Goal: Complete application form

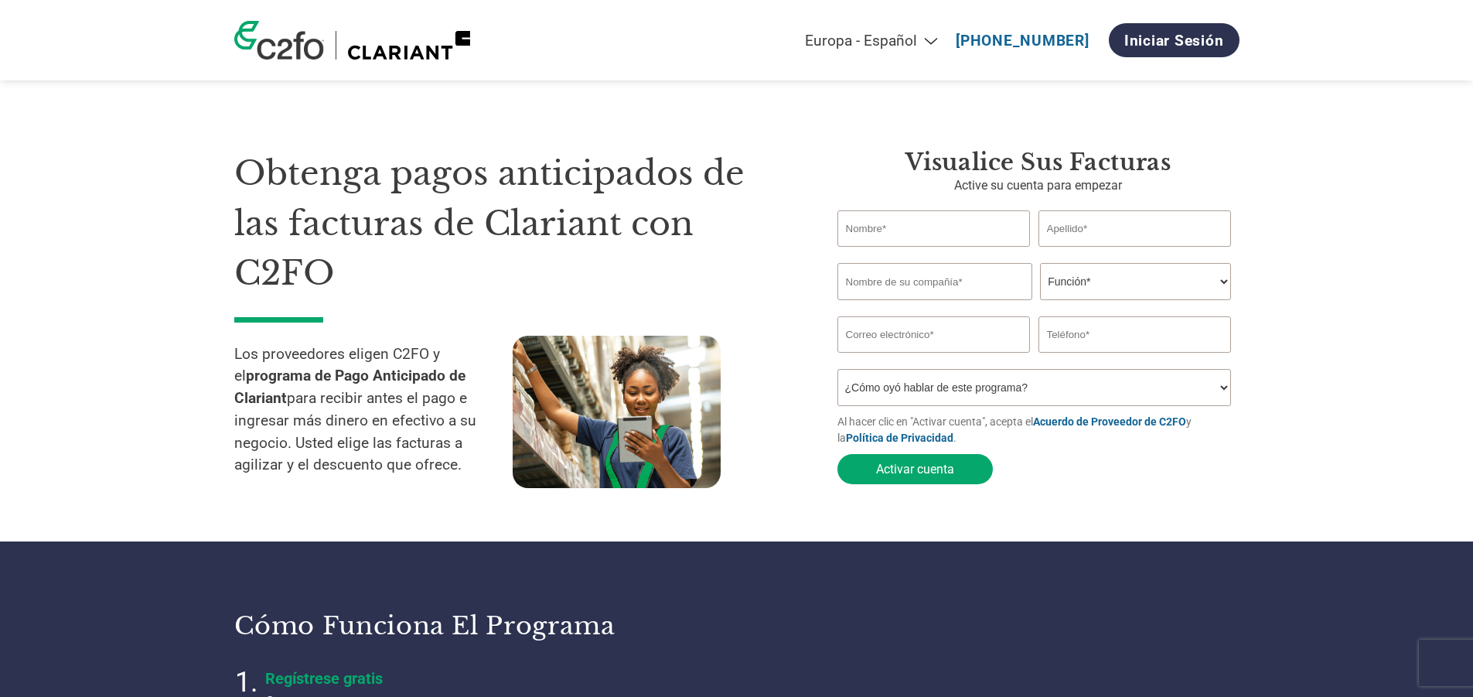
select select "es-ES"
click at [905, 229] on input "text" at bounding box center [933, 228] width 193 height 36
type input "m"
type input "[PERSON_NAME]"
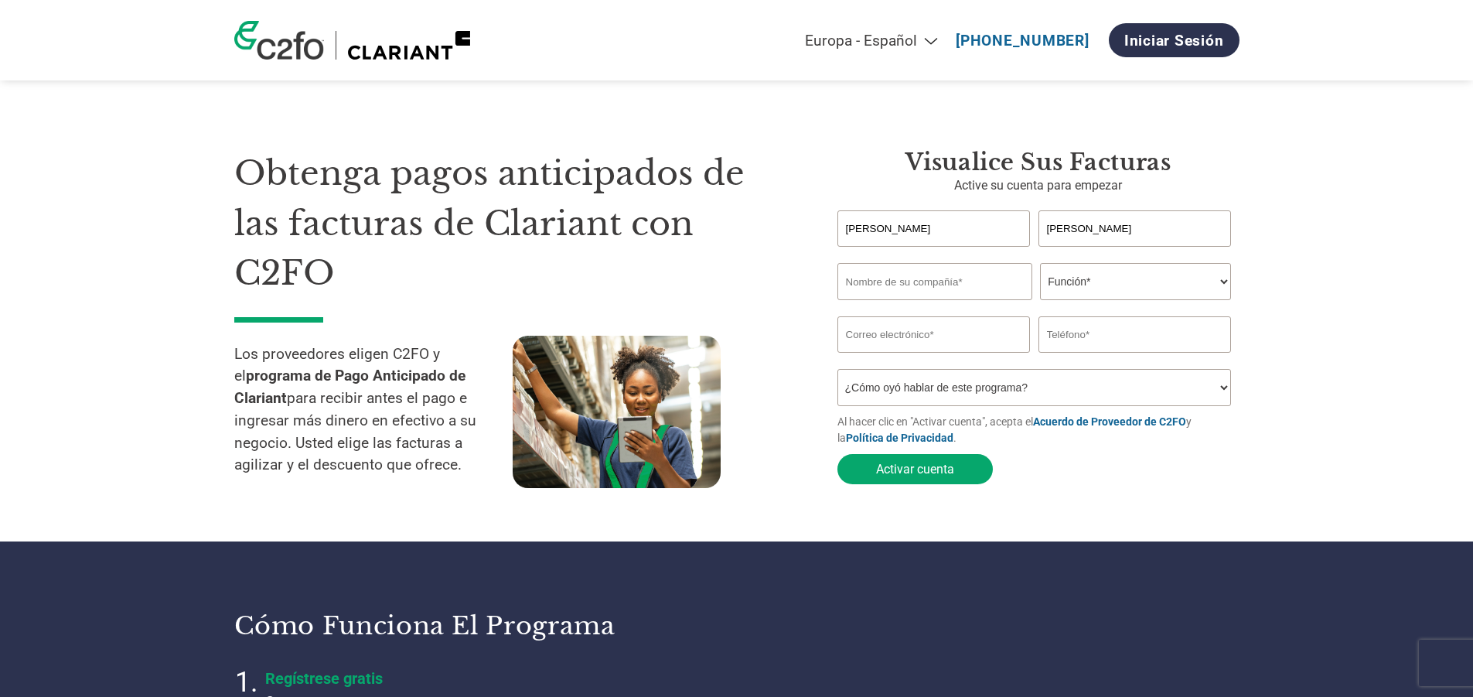
click at [878, 285] on input "text" at bounding box center [934, 281] width 195 height 37
type input "a"
type input "ALRO MANTENIMIENTO, SL"
click at [1126, 274] on select "Función* Director financiero Interventor Gestor de créditos Director de finanza…" at bounding box center [1135, 281] width 191 height 37
select select "ACCOUNTING"
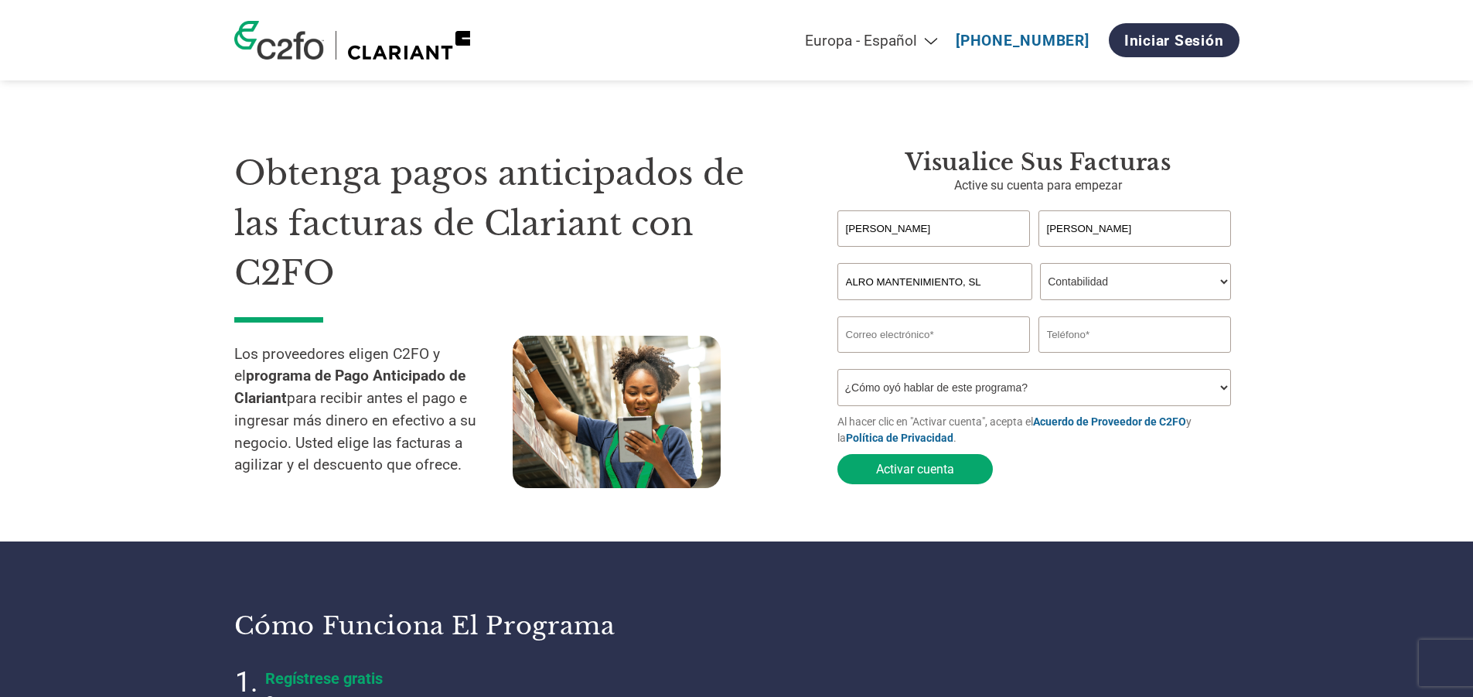
click at [1040, 264] on select "Función* Director financiero Interventor Gestor de créditos Director de finanza…" at bounding box center [1135, 281] width 191 height 37
click at [863, 343] on input "email" at bounding box center [933, 334] width 193 height 36
type input "I"
type input "i"
type input "[EMAIL_ADDRESS][DOMAIN_NAME]"
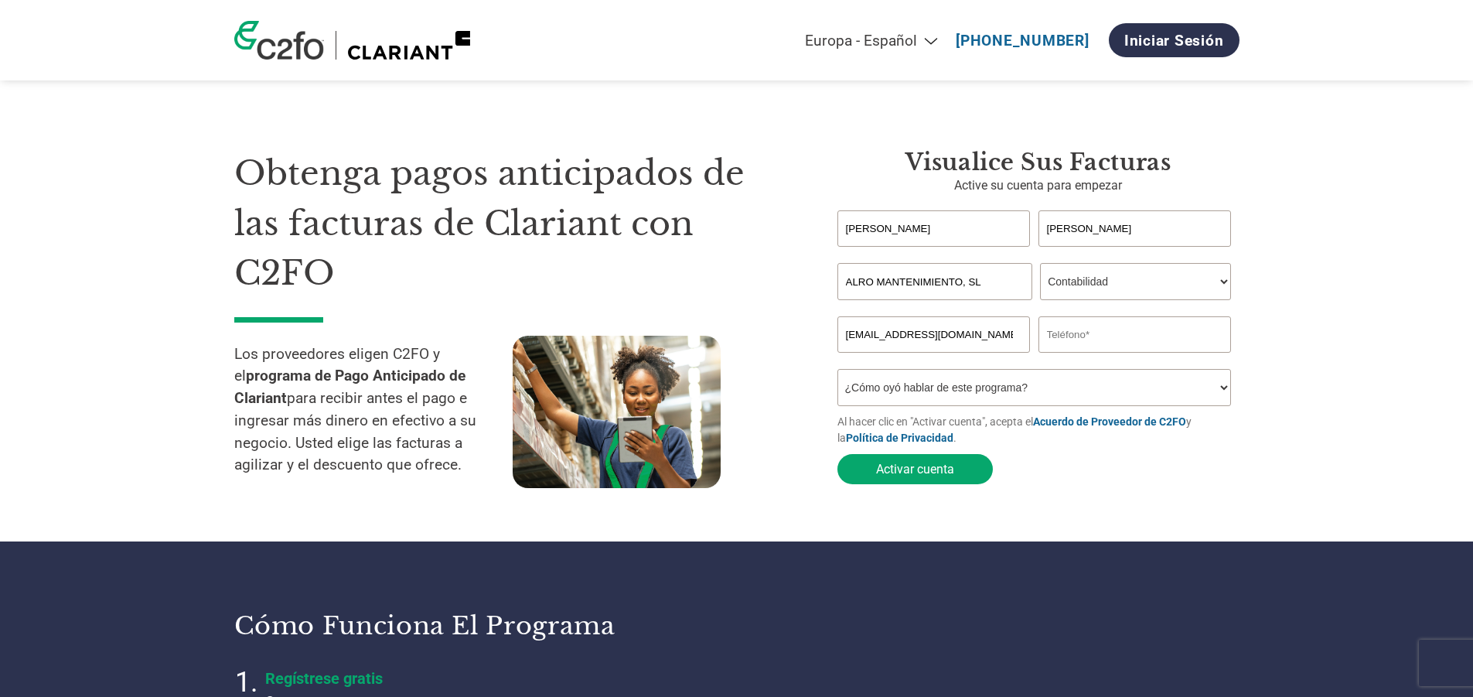
click at [1069, 342] on input "text" at bounding box center [1134, 334] width 193 height 36
type input "918308825"
click at [1017, 392] on select "¿Cómo oyó hablar de este programa? Recibió una carta Correo electrónico Redes s…" at bounding box center [1034, 387] width 394 height 37
select select "Email"
click at [837, 373] on select "¿Cómo oyó hablar de este programa? Recibió una carta Correo electrónico Redes s…" at bounding box center [1034, 387] width 394 height 37
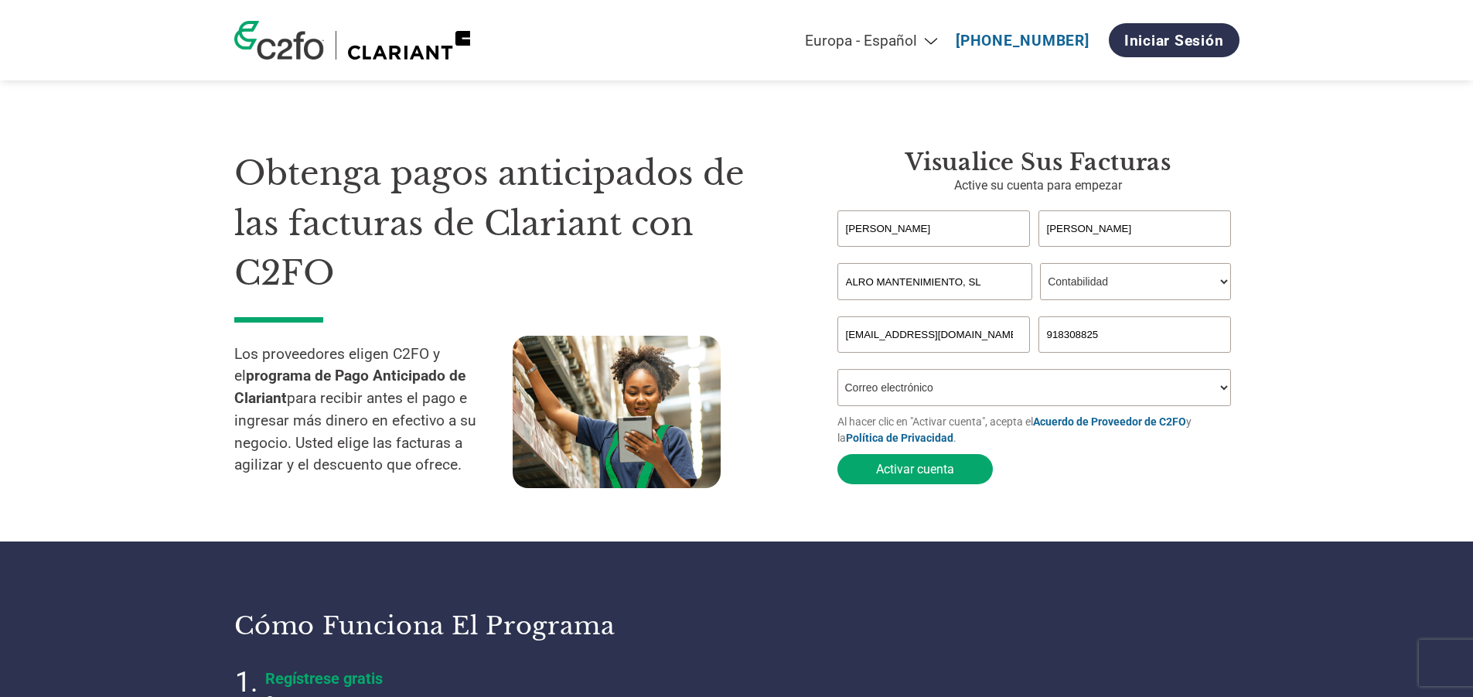
drag, startPoint x: 875, startPoint y: 338, endPoint x: 809, endPoint y: 338, distance: 66.5
click at [809, 338] on div "Obtenga pagos anticipados de las facturas de Clariant con C2FO Los proveedores …" at bounding box center [736, 289] width 1005 height 405
drag, startPoint x: 878, startPoint y: 337, endPoint x: 821, endPoint y: 337, distance: 56.4
click at [821, 337] on div "Visualice sus facturas Active su cuenta para empezar [PERSON_NAME] del [PERSON_…" at bounding box center [1026, 319] width 425 height 343
type input "[EMAIL_ADDRESS][DOMAIN_NAME]"
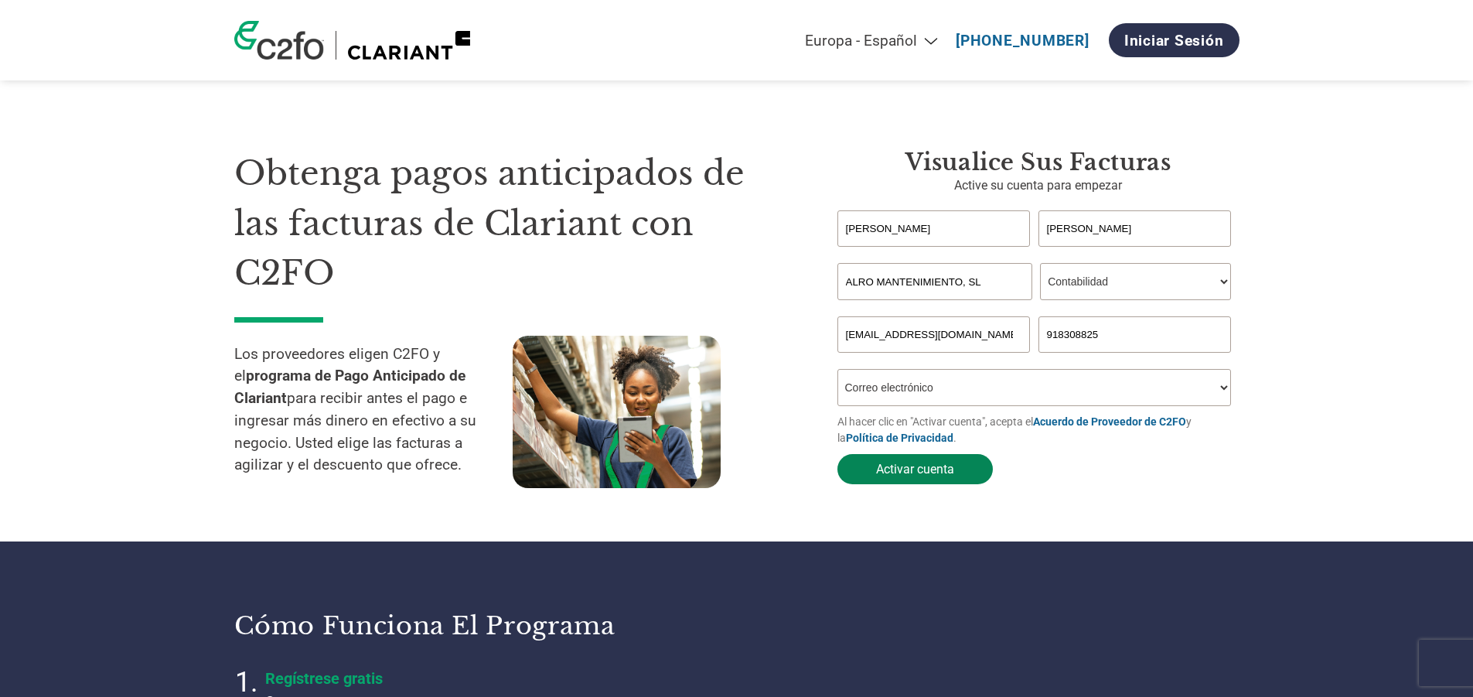
click at [912, 473] on button "Activar cuenta" at bounding box center [914, 469] width 155 height 30
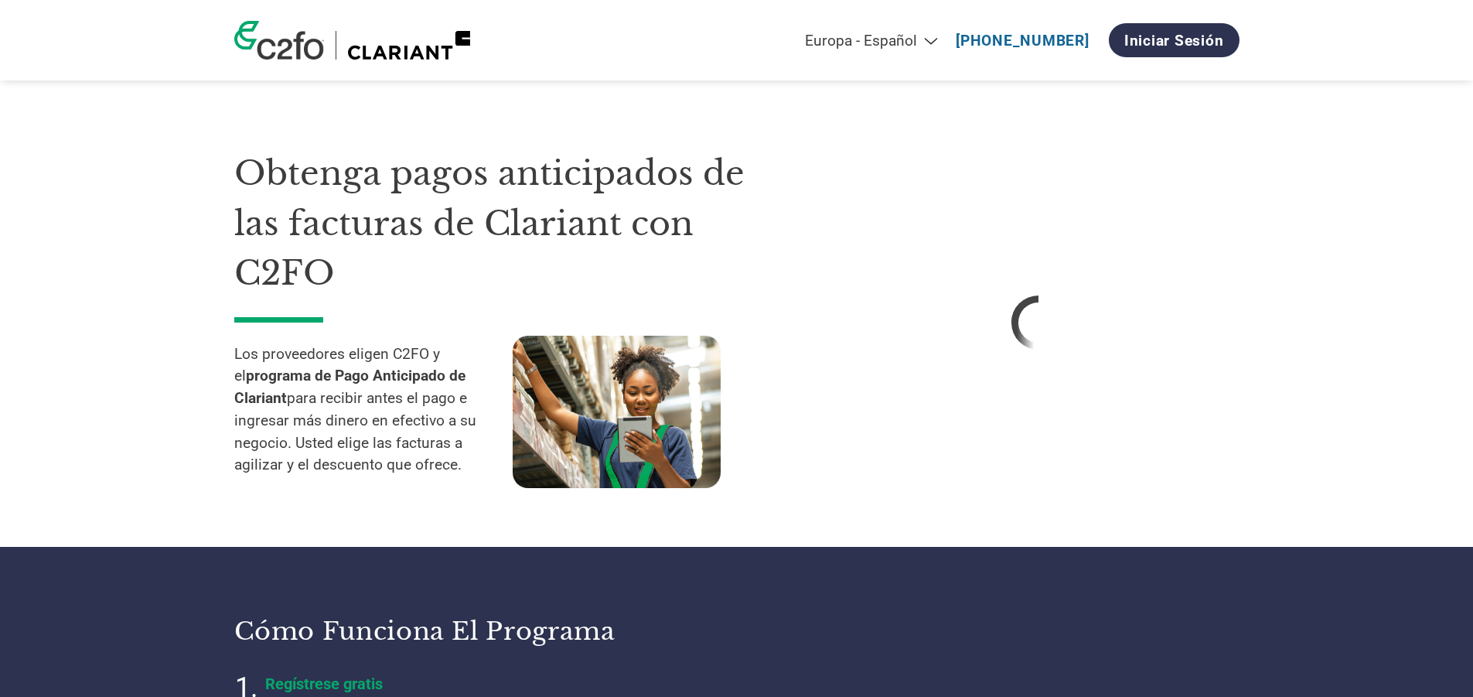
select select "es-ES"
